Goal: Ask a question: Seek information or help from site administrators or community

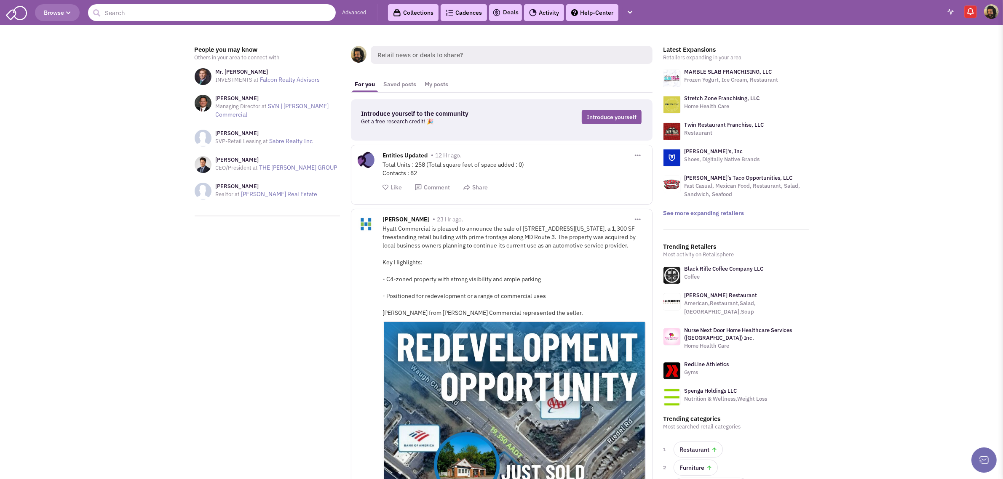
click at [198, 16] on input "text" at bounding box center [212, 12] width 248 height 17
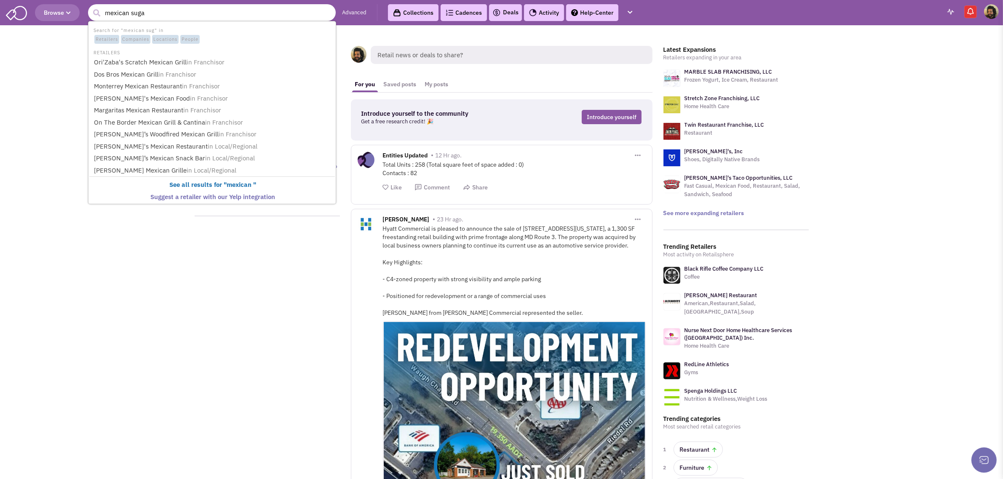
type input "mexican sugar"
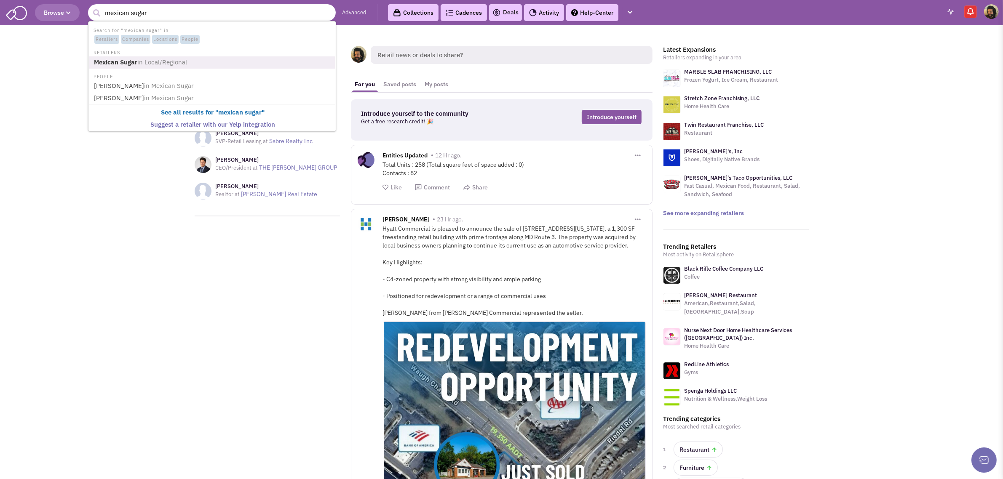
click at [108, 60] on b "Mexican Sugar" at bounding box center [115, 62] width 43 height 8
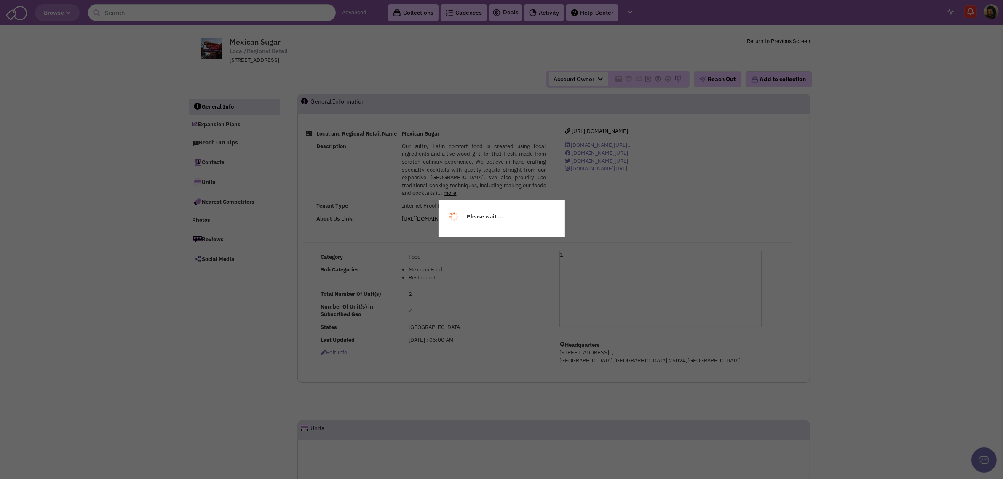
select select
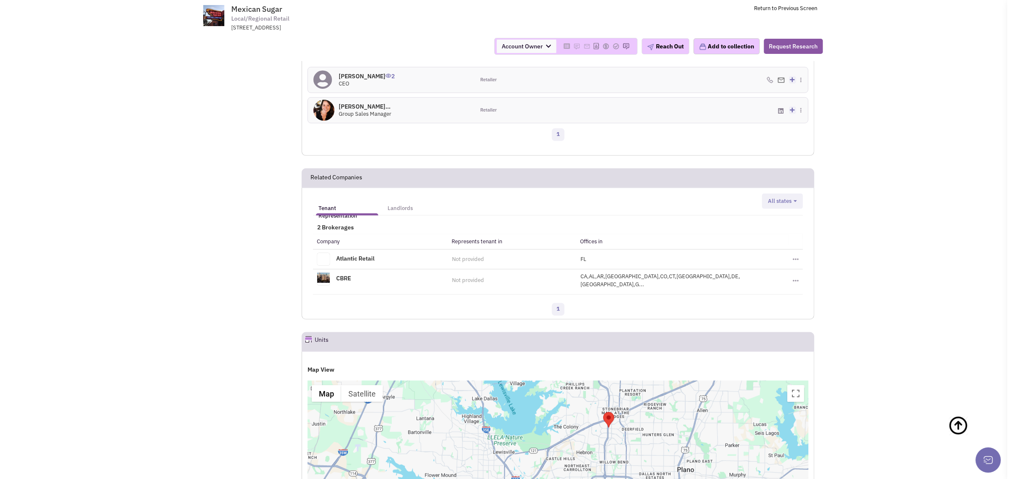
scroll to position [263, 0]
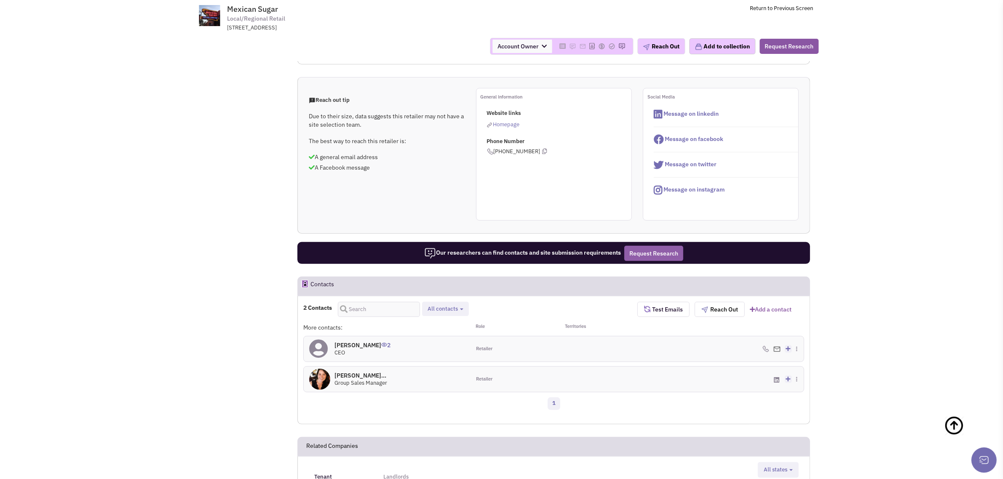
click at [647, 256] on button "Request Research" at bounding box center [653, 253] width 59 height 15
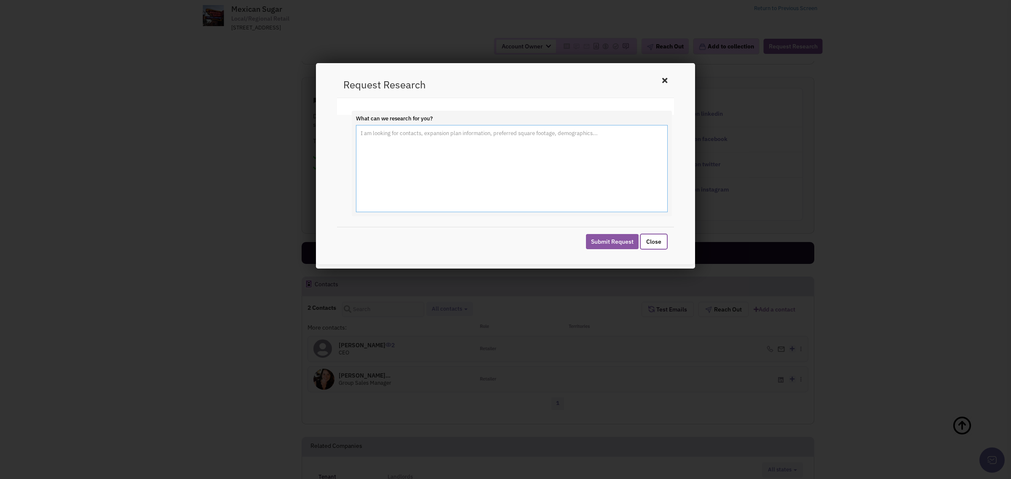
click at [384, 154] on textarea "What can we research for you?" at bounding box center [512, 169] width 312 height 88
type textarea "Hi, could you please find the real estate contact for Mexican Sugar. Email addr…"
click at [620, 239] on button "Submit Request" at bounding box center [612, 241] width 53 height 15
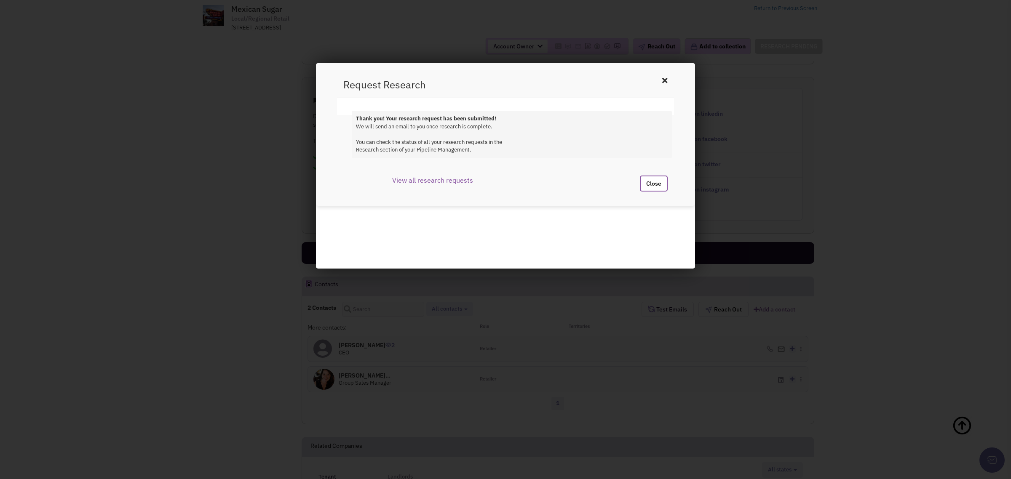
drag, startPoint x: 663, startPoint y: 186, endPoint x: 579, endPoint y: 184, distance: 83.8
click at [663, 186] on button "Close" at bounding box center [654, 184] width 28 height 16
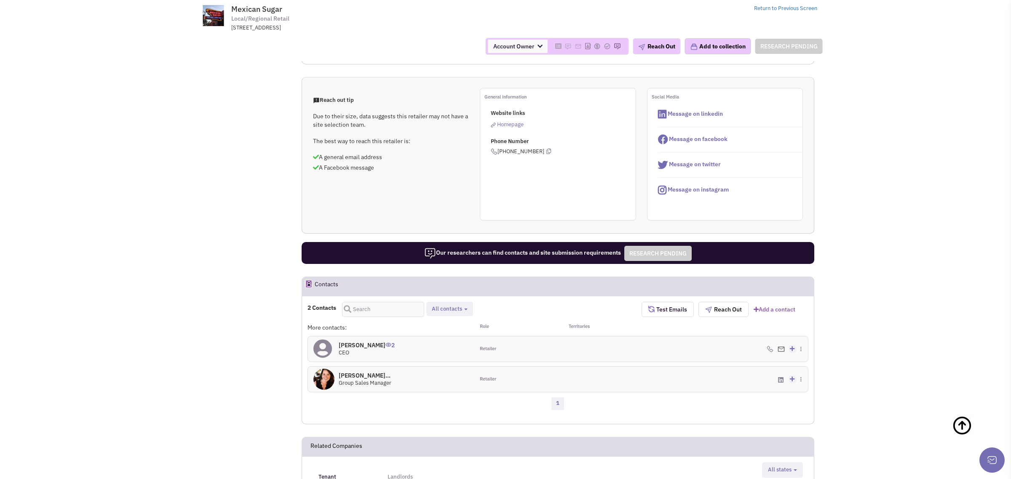
click at [265, 13] on span "Mexican Sugar Local/Regional Retail 7501 Lone Star Dr Suite B150, , Plano, TX, …" at bounding box center [345, 18] width 211 height 27
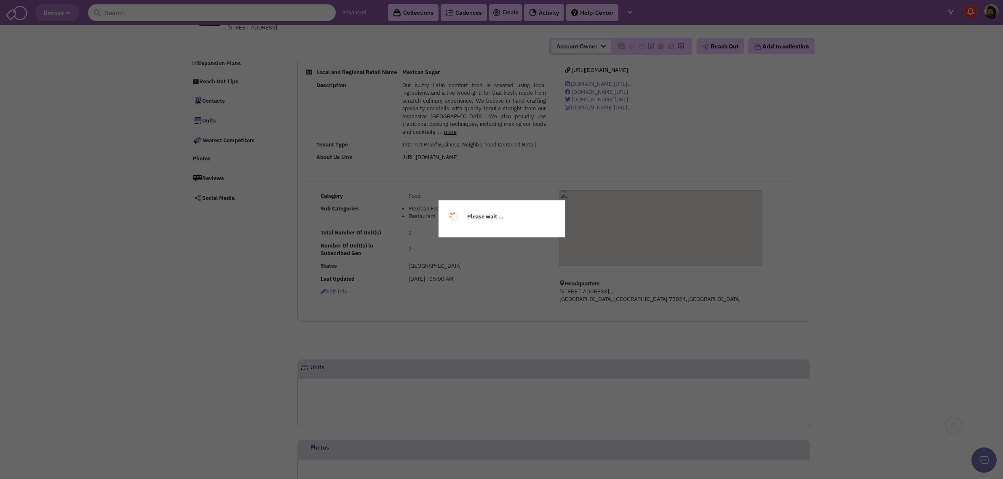
scroll to position [209, 0]
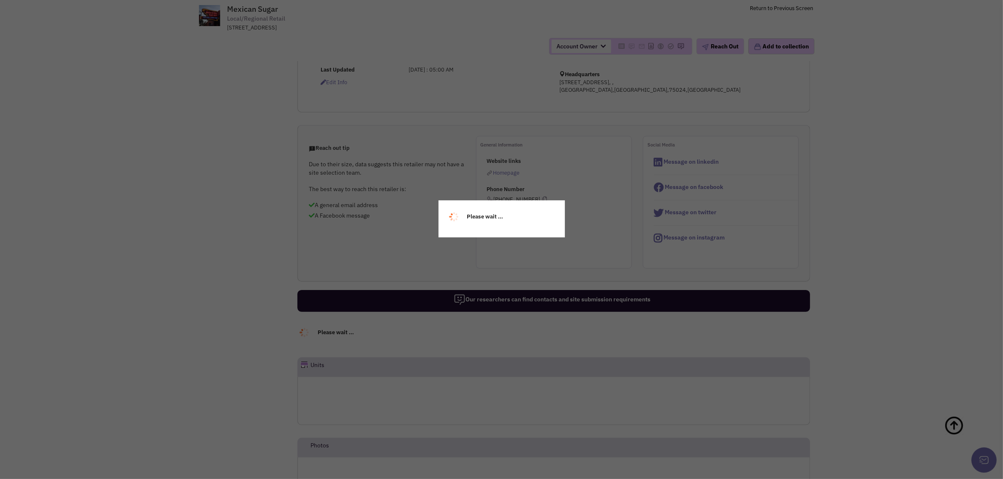
select select
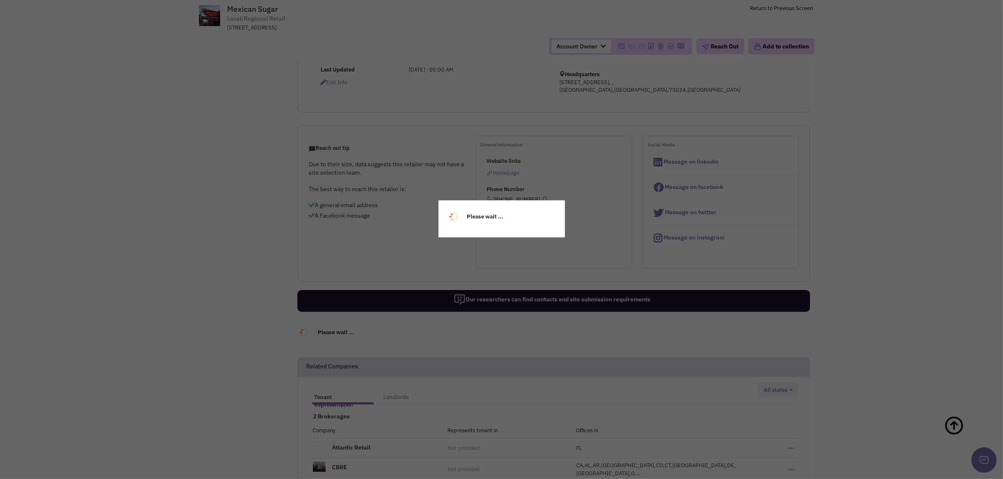
scroll to position [0, 0]
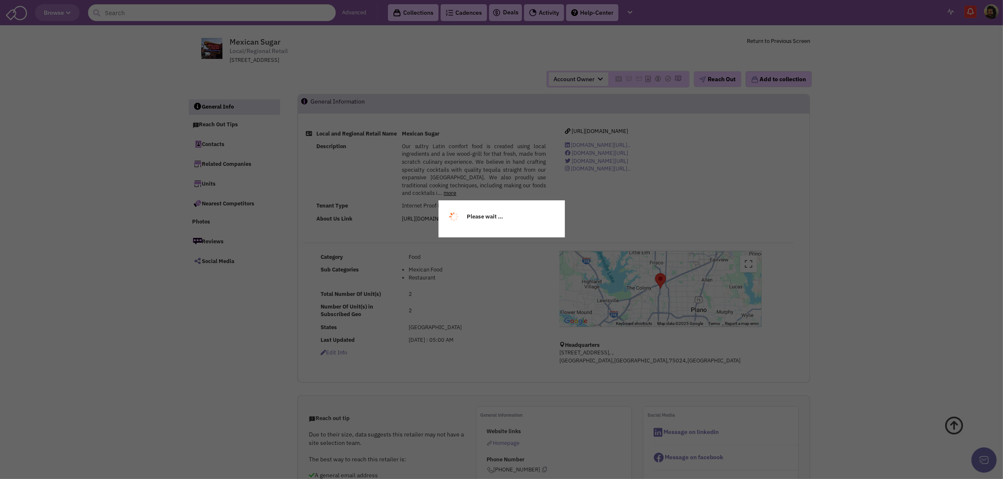
select select
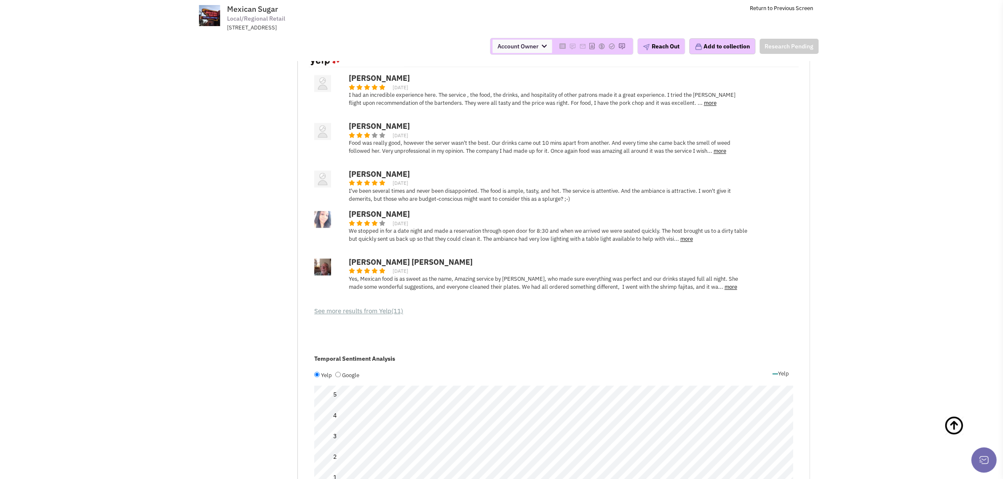
scroll to position [2357, 0]
